Goal: Transaction & Acquisition: Register for event/course

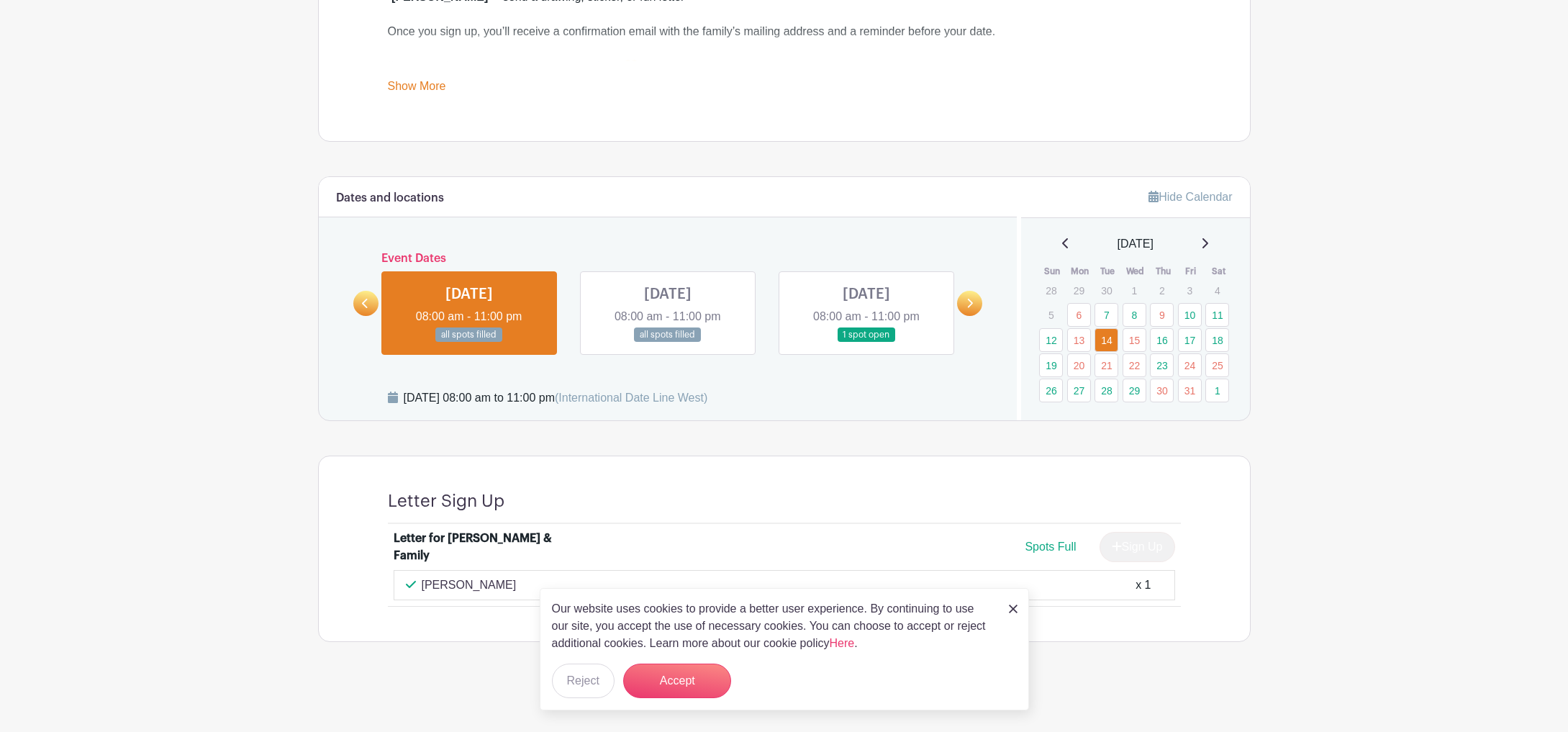
scroll to position [621, 0]
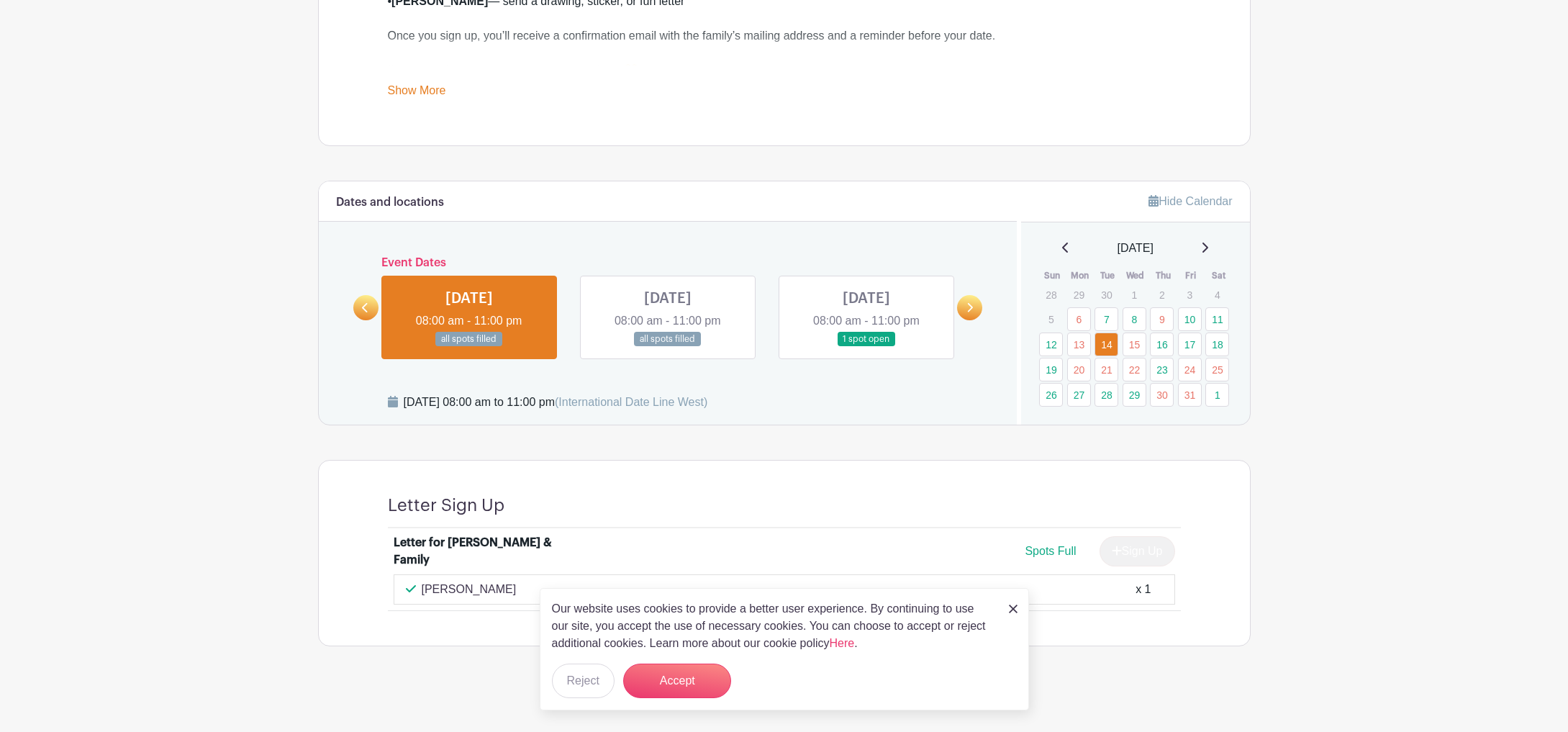
click at [866, 347] on link at bounding box center [866, 347] width 0 height 0
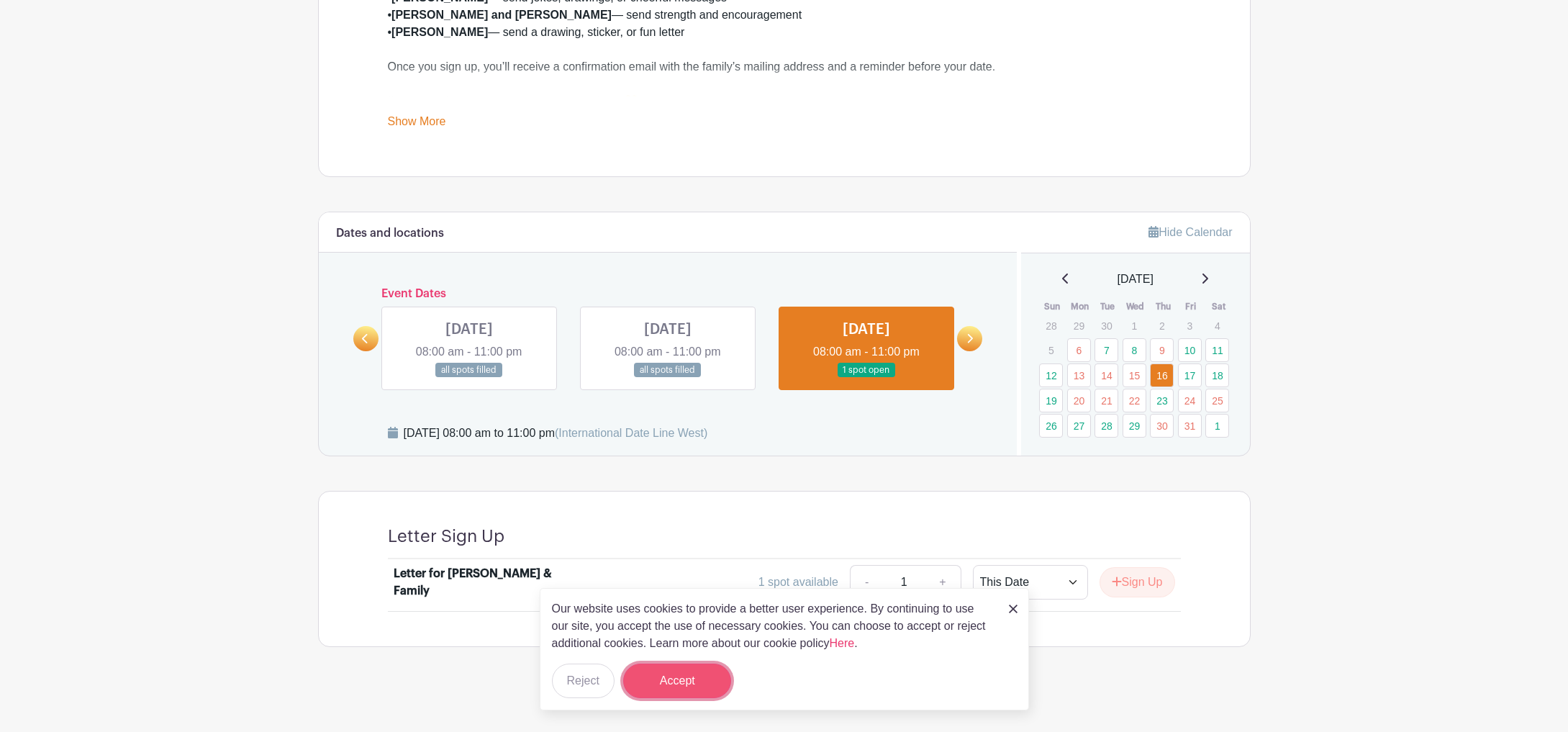
click at [675, 695] on button "Accept" at bounding box center [677, 681] width 108 height 35
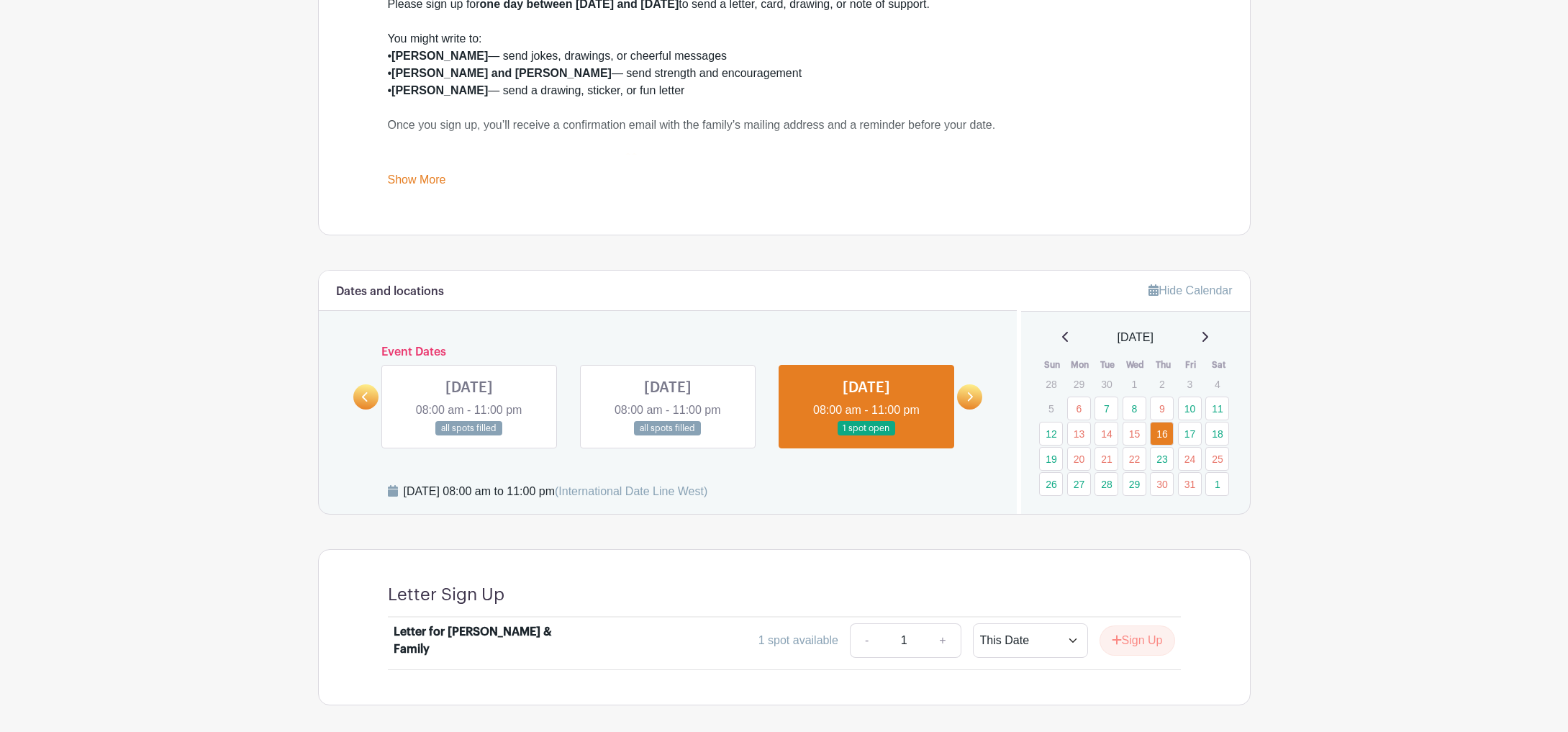
scroll to position [535, 0]
click at [1003, 633] on select "This Date Select Dates" at bounding box center [1030, 639] width 116 height 35
click at [973, 621] on select "This Date Select Dates" at bounding box center [1030, 639] width 116 height 35
click at [1100, 634] on button "Sign Up" at bounding box center [1138, 638] width 76 height 30
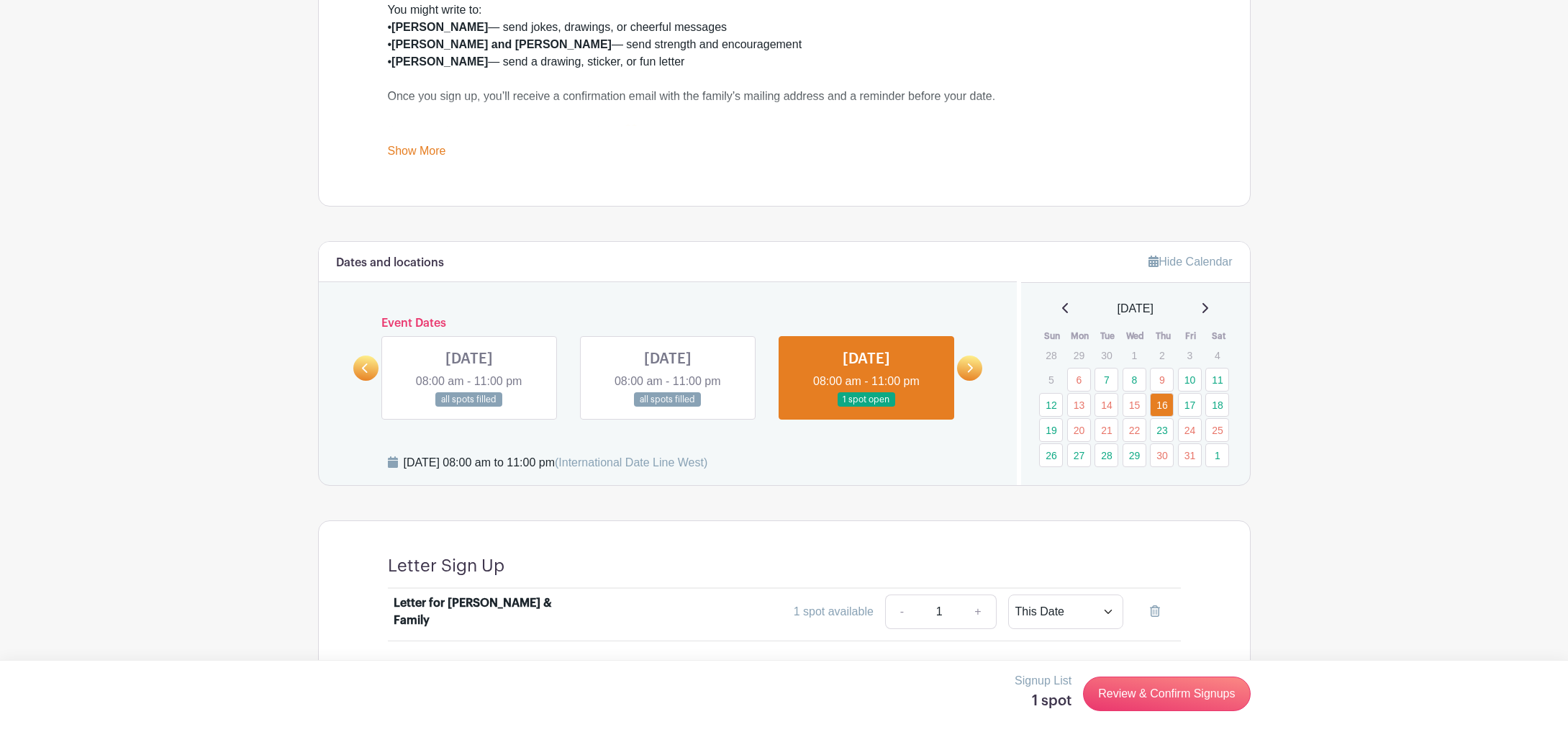
scroll to position [596, 0]
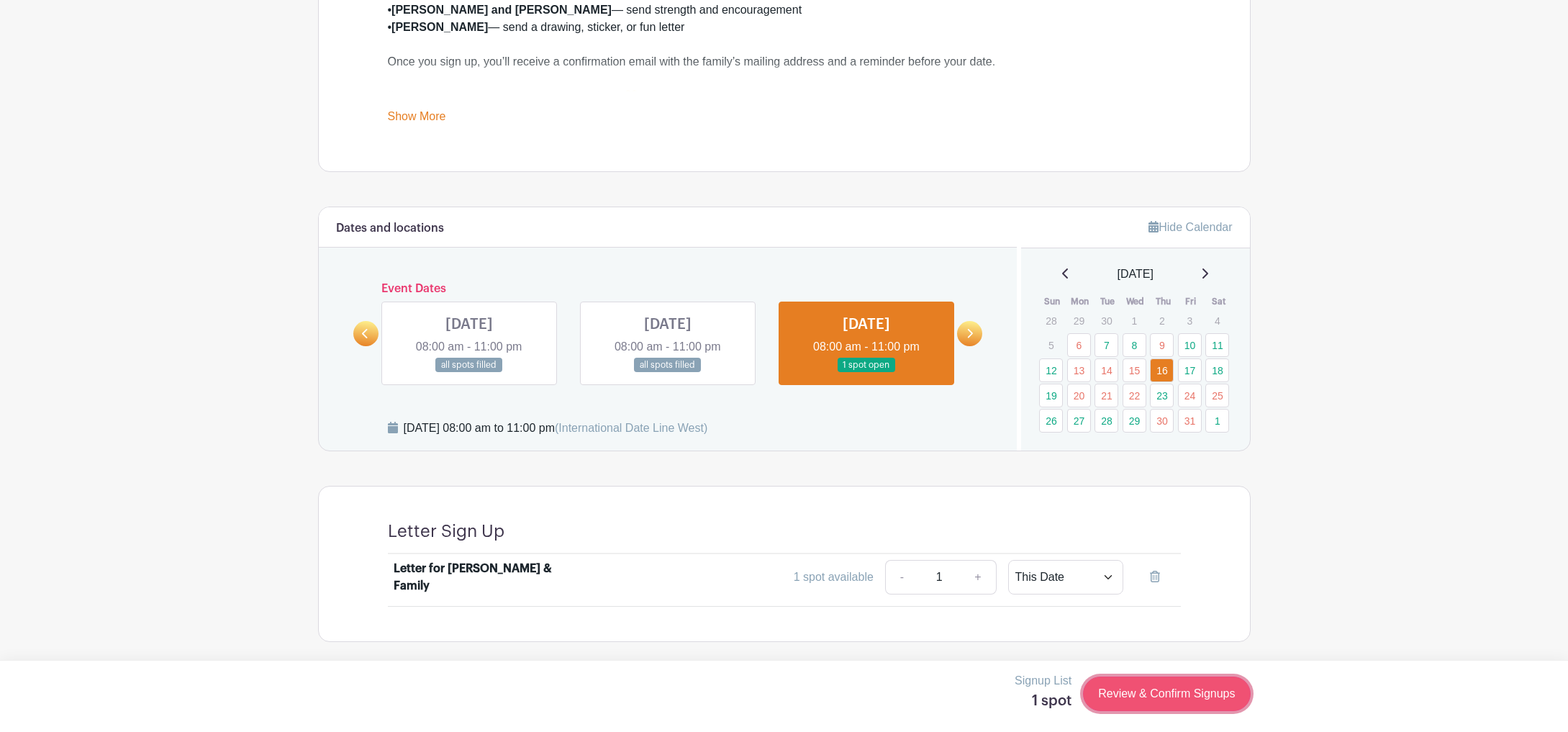
click at [1175, 694] on link "Review & Confirm Signups" at bounding box center [1167, 694] width 167 height 35
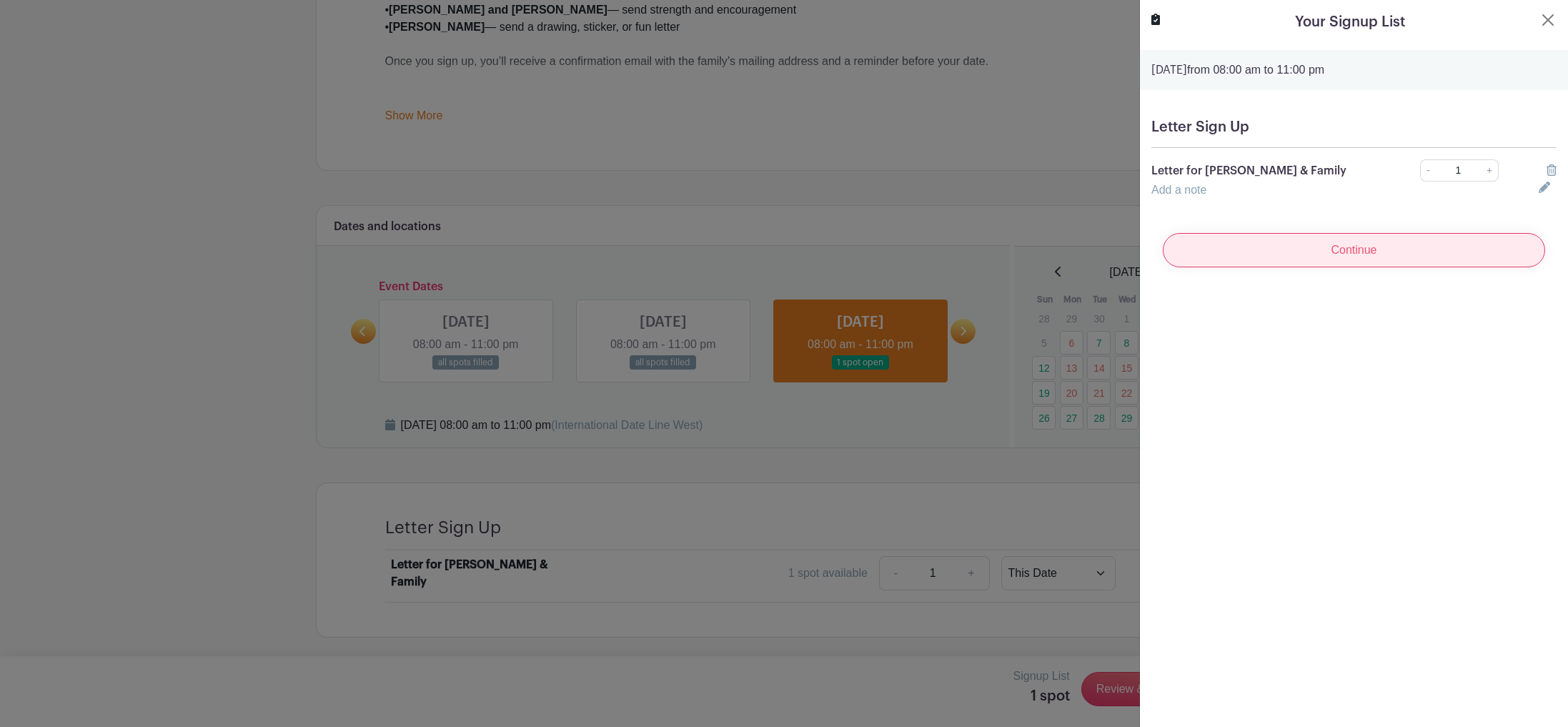
click at [1308, 258] on input "Continue" at bounding box center [1354, 251] width 383 height 35
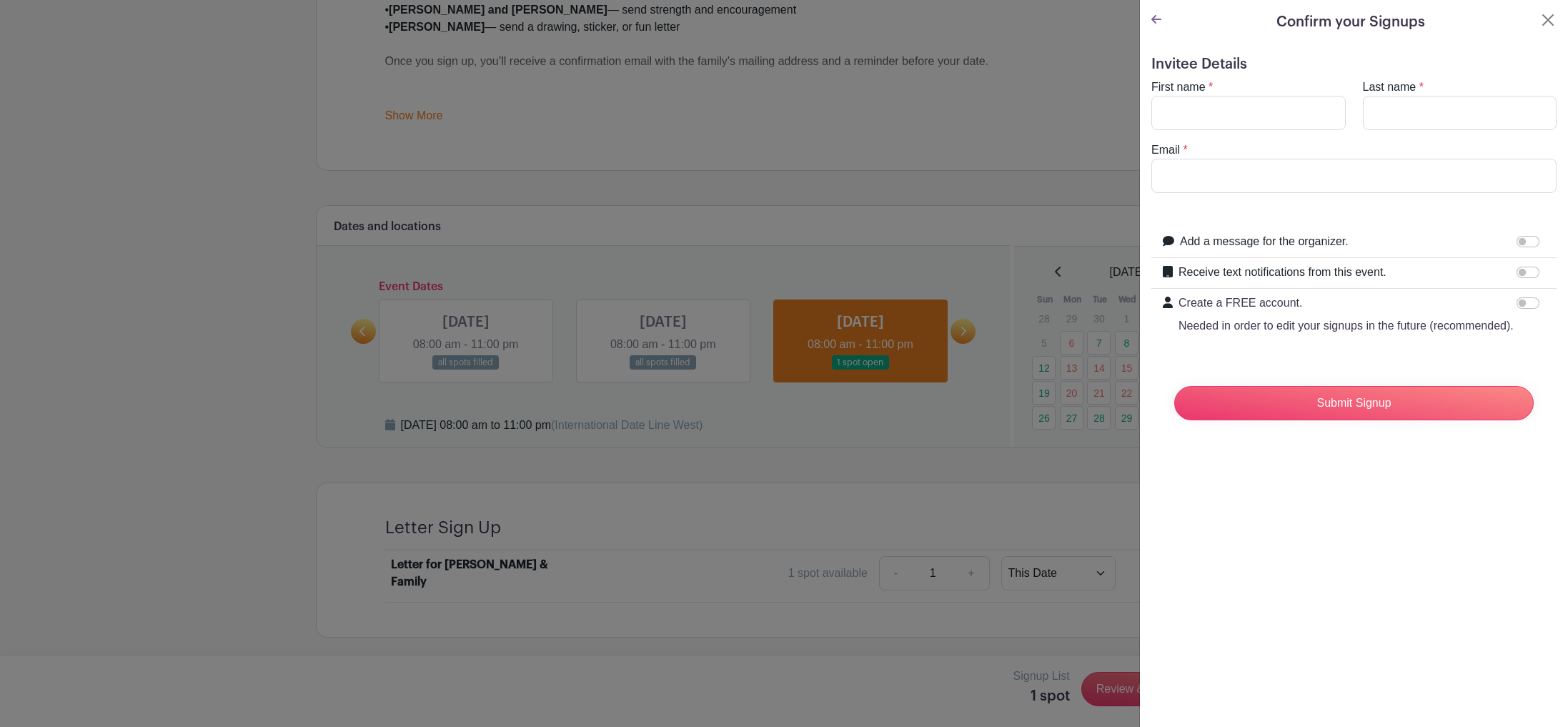
click at [1012, 201] on div at bounding box center [784, 364] width 1568 height 727
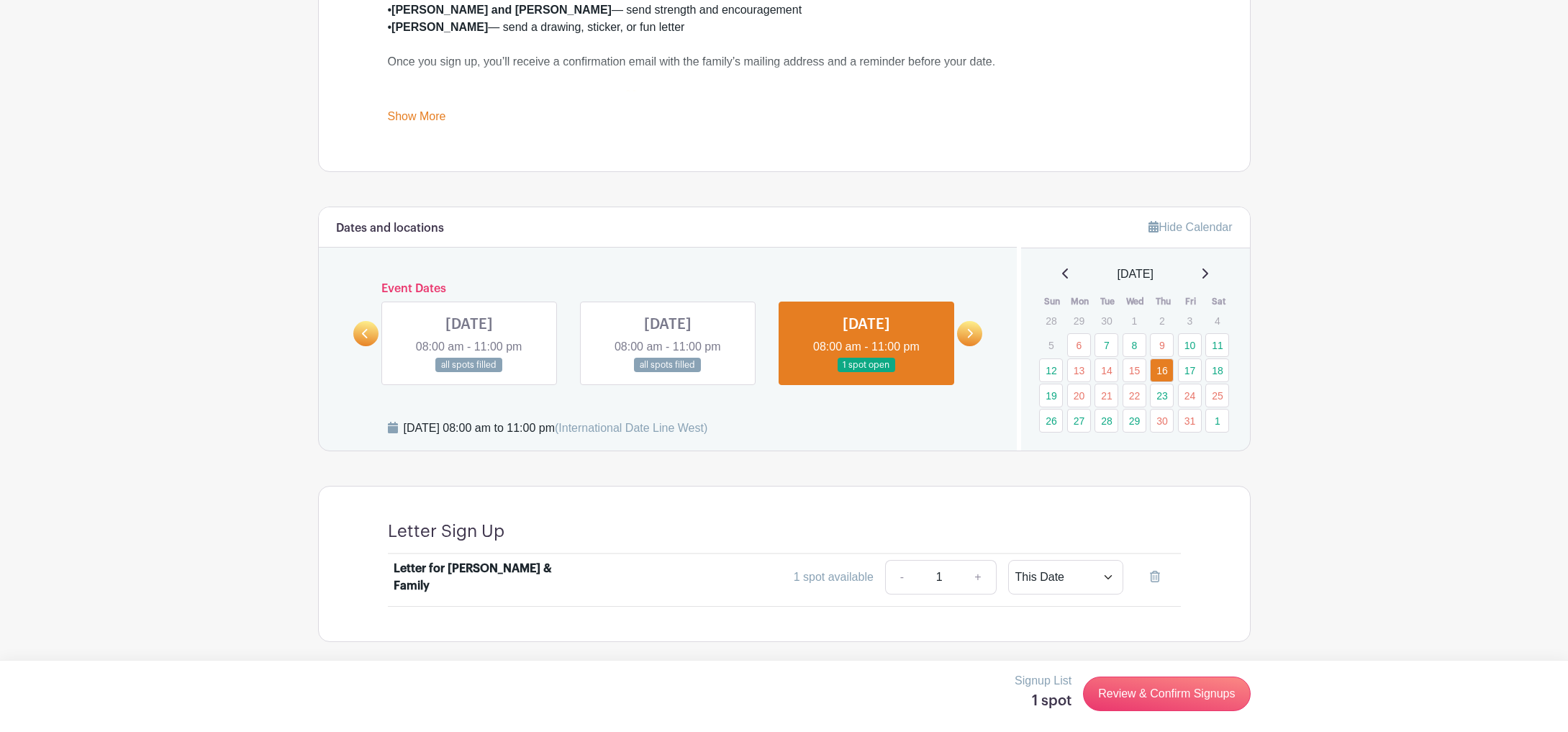
scroll to position [569, 0]
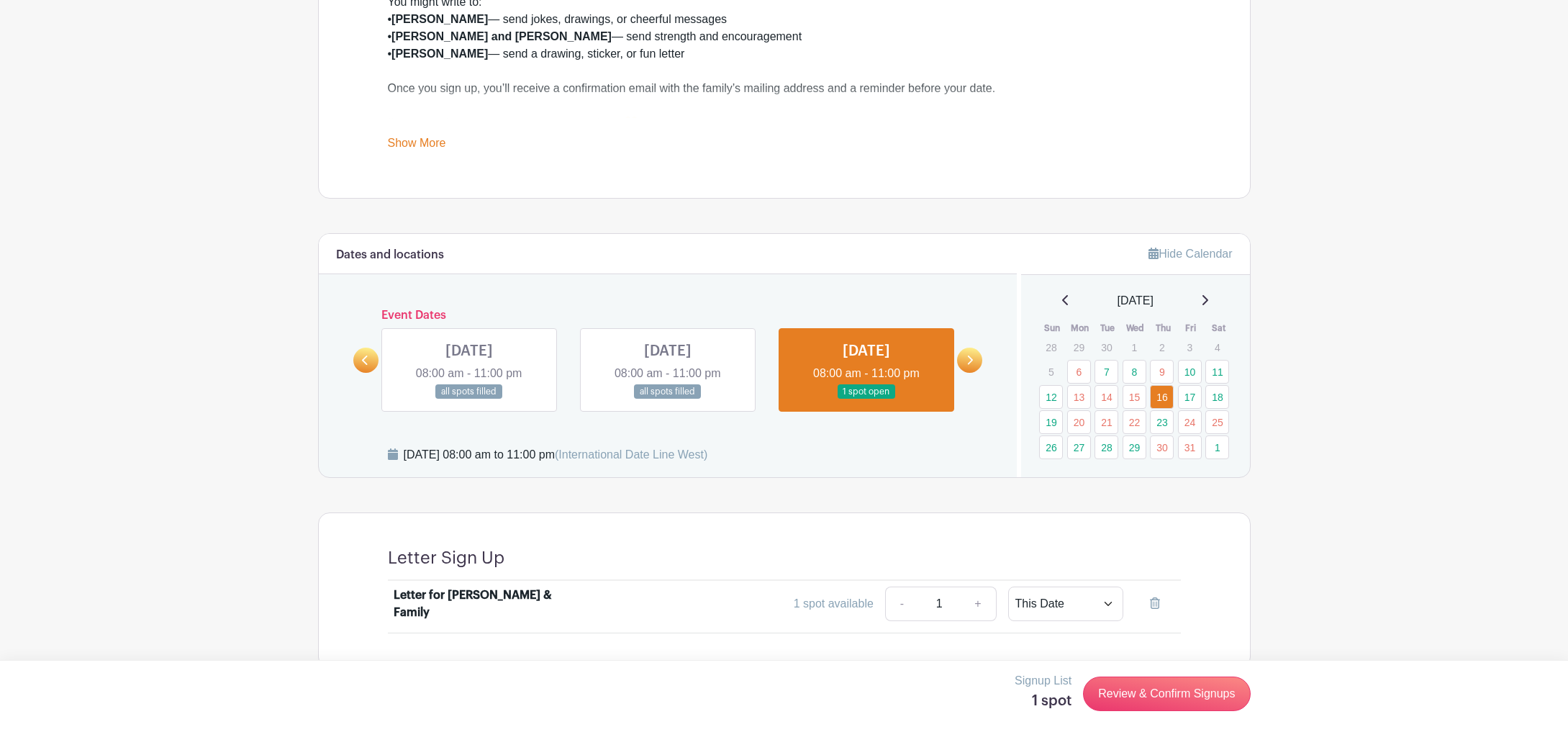
click at [293, 303] on main "Log In Sign Up for Free Team [PERSON_NAME] Letters for [PERSON_NAME] and Family…" at bounding box center [784, 95] width 1568 height 1328
